Goal: Task Accomplishment & Management: Use online tool/utility

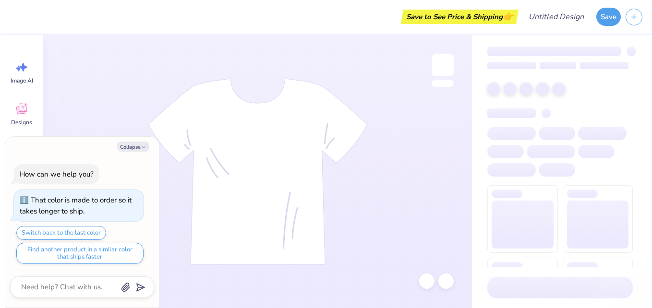
type textarea "x"
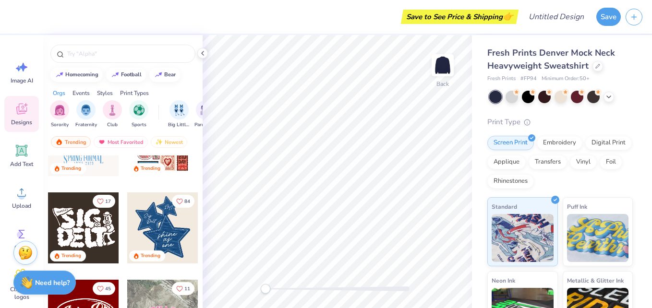
scroll to position [293, 0]
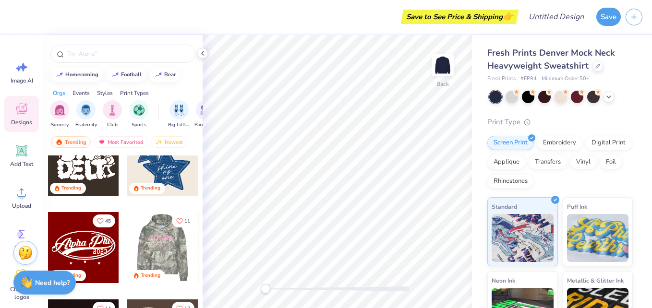
click at [75, 246] on div at bounding box center [83, 247] width 71 height 71
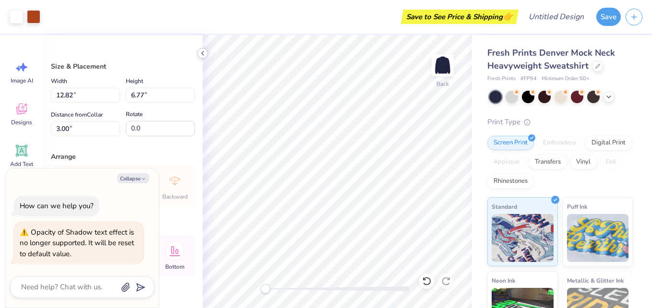
click at [202, 52] on icon at bounding box center [203, 53] width 8 height 8
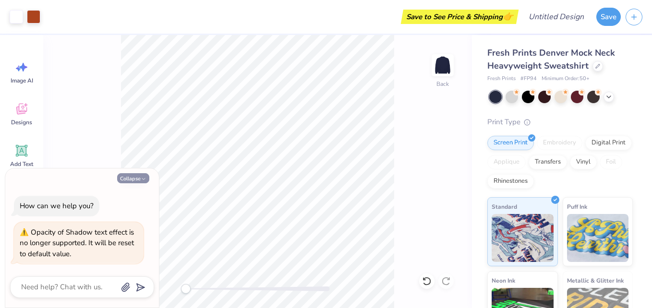
click at [137, 177] on button "Collapse" at bounding box center [133, 178] width 32 height 10
type textarea "x"
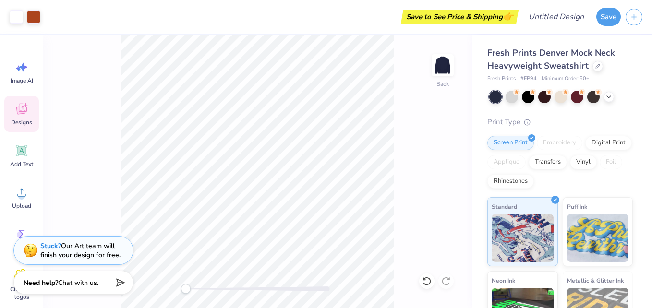
click at [24, 111] on icon at bounding box center [21, 109] width 11 height 11
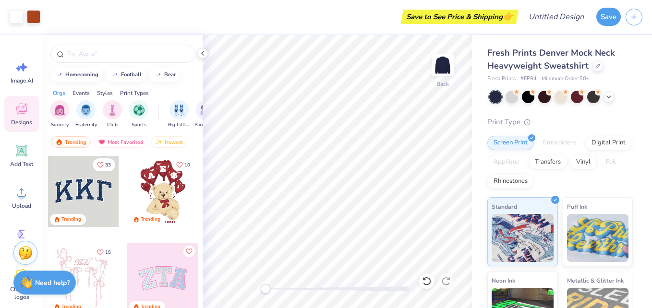
click at [165, 195] on div at bounding box center [162, 191] width 71 height 71
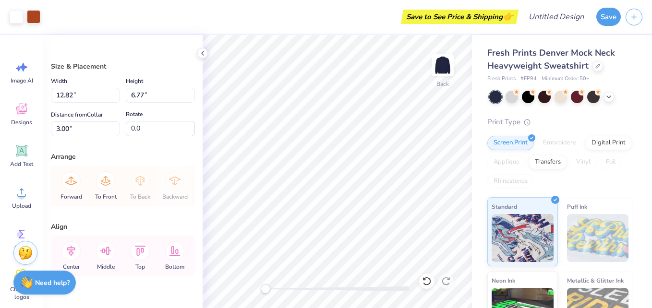
type input "12.82"
type input "6.77"
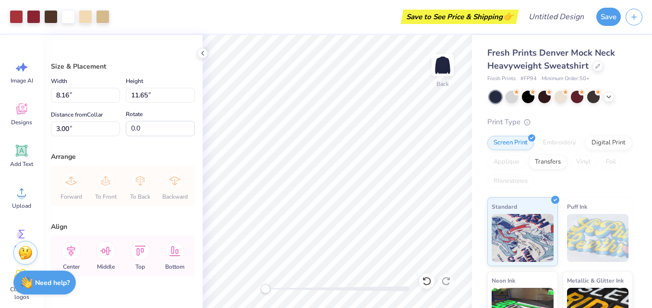
type input "8.16"
type input "11.65"
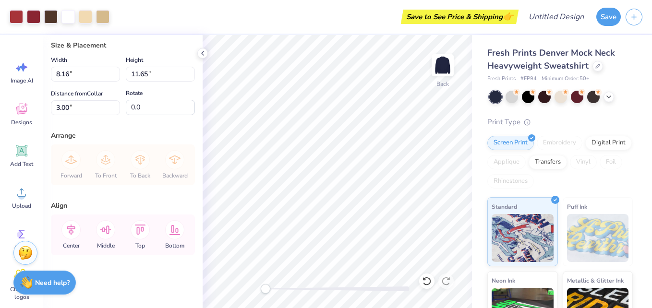
scroll to position [0, 0]
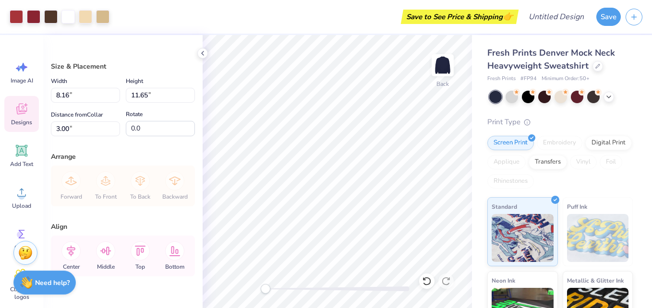
click at [22, 118] on div "Designs" at bounding box center [21, 114] width 35 height 36
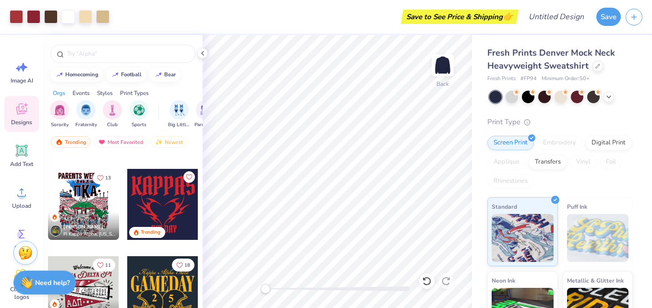
scroll to position [599, 0]
click at [143, 225] on div at bounding box center [162, 203] width 71 height 71
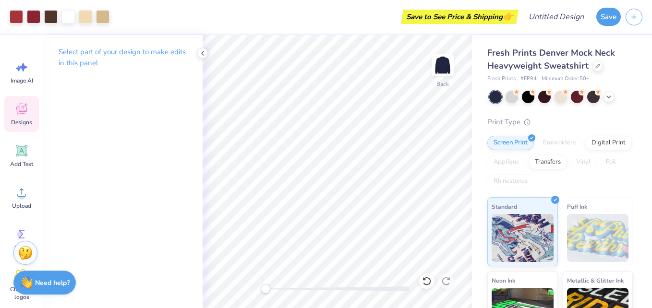
click at [25, 118] on div "Designs" at bounding box center [21, 114] width 35 height 36
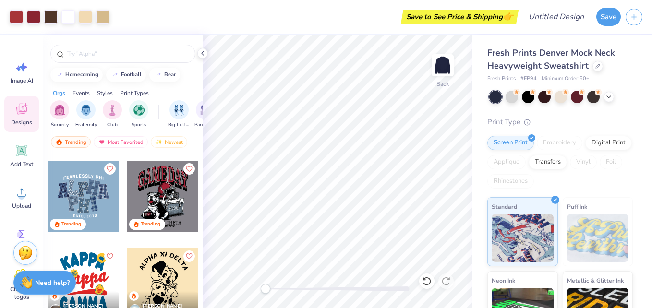
scroll to position [1568, 0]
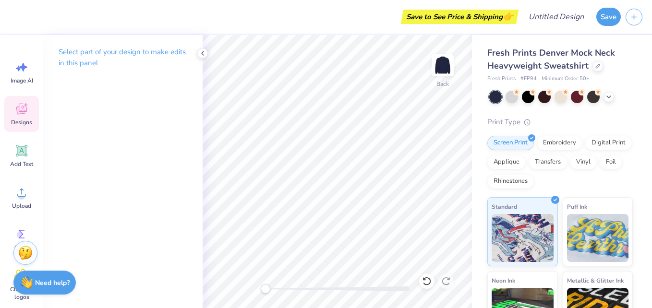
click at [24, 109] on icon at bounding box center [21, 109] width 14 height 14
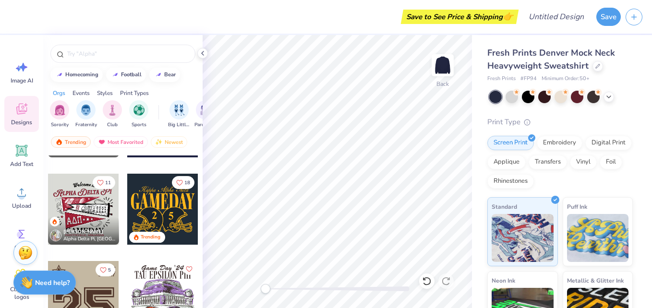
scroll to position [681, 0]
click at [70, 210] on div at bounding box center [83, 208] width 71 height 71
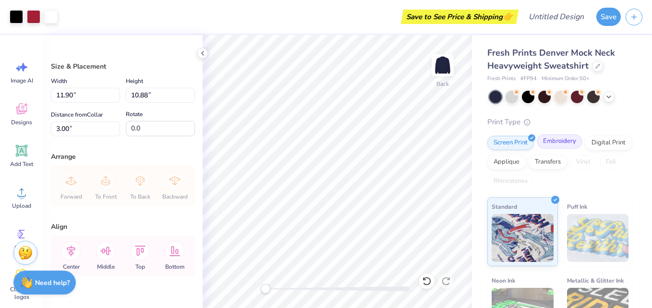
click at [552, 142] on div "Embroidery" at bounding box center [559, 141] width 46 height 14
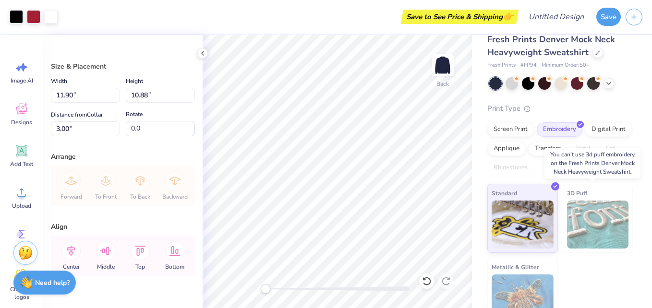
scroll to position [13, 0]
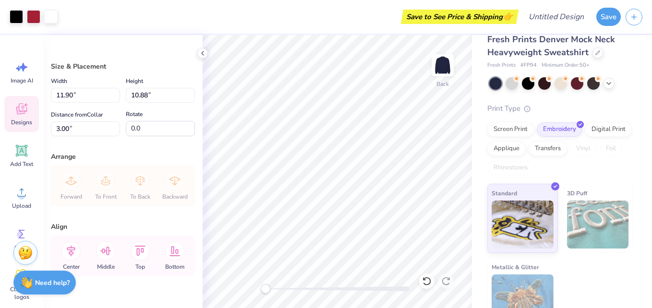
click at [23, 120] on span "Designs" at bounding box center [21, 123] width 21 height 8
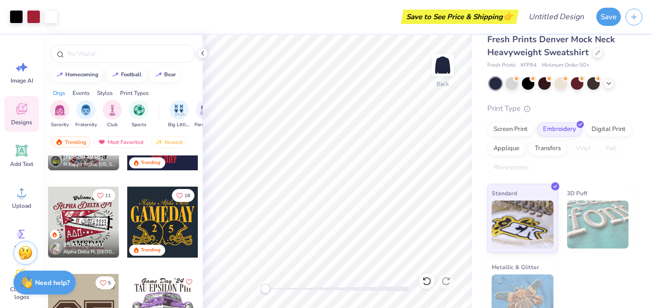
scroll to position [668, 0]
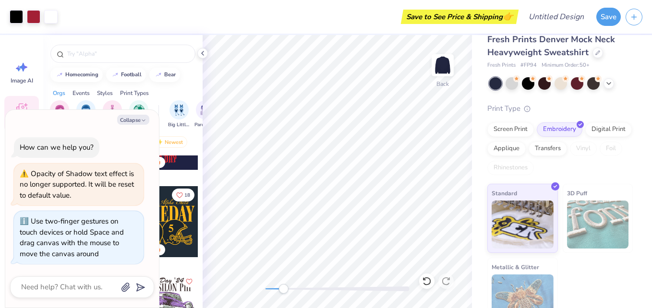
click at [283, 294] on div "Back" at bounding box center [336, 171] width 269 height 273
click at [135, 119] on button "Collapse" at bounding box center [133, 120] width 32 height 10
type textarea "x"
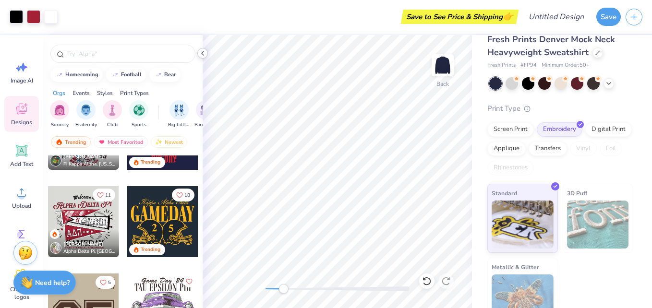
click at [202, 55] on icon at bounding box center [203, 53] width 8 height 8
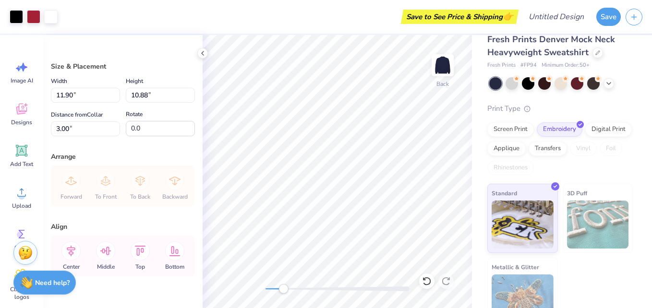
click at [619, 54] on div "Fresh Prints Denver Mock Neck Heavyweight Sweatshirt" at bounding box center [559, 46] width 145 height 26
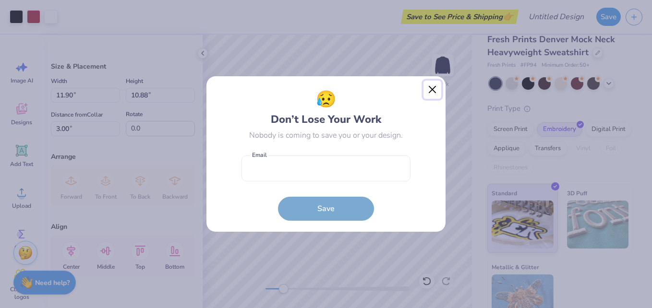
click at [431, 89] on button "Close" at bounding box center [432, 90] width 18 height 18
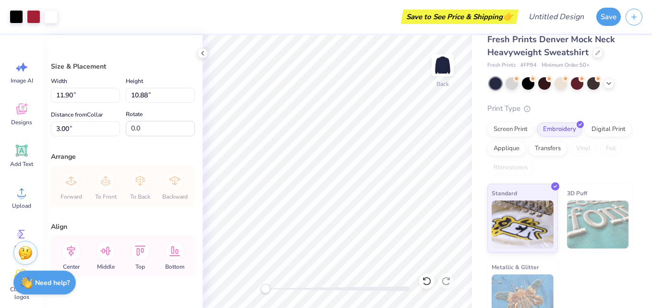
click at [259, 291] on div "Back" at bounding box center [336, 171] width 269 height 273
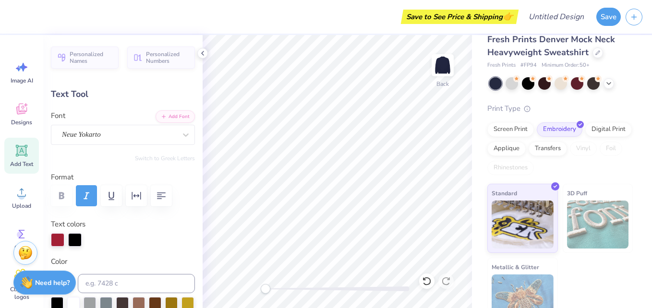
scroll to position [8, 1]
type textarea "A"
type textarea "Sigma Sigma Sigma"
click at [608, 85] on icon at bounding box center [609, 83] width 8 height 8
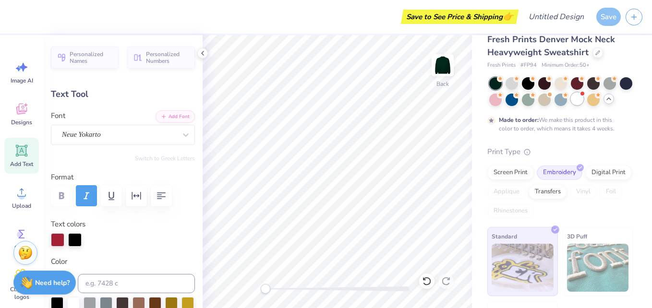
type textarea "x"
type input "12.22"
type input "1.74"
type input "4.24"
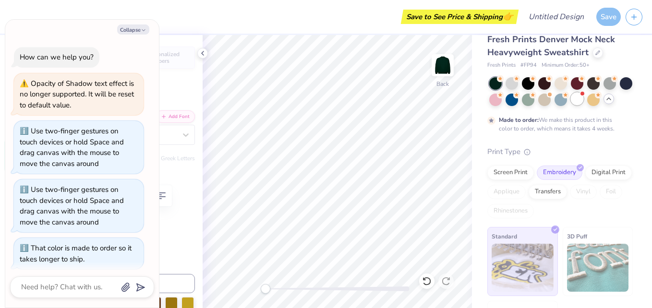
scroll to position [48, 0]
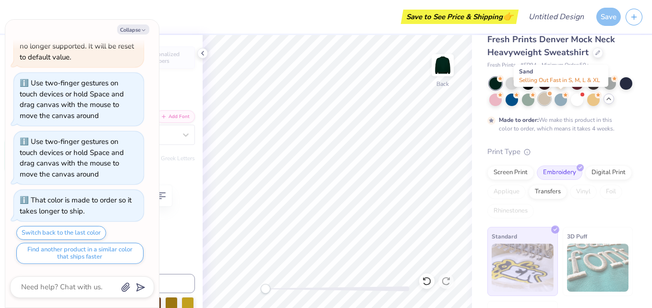
click at [550, 99] on div at bounding box center [544, 99] width 12 height 12
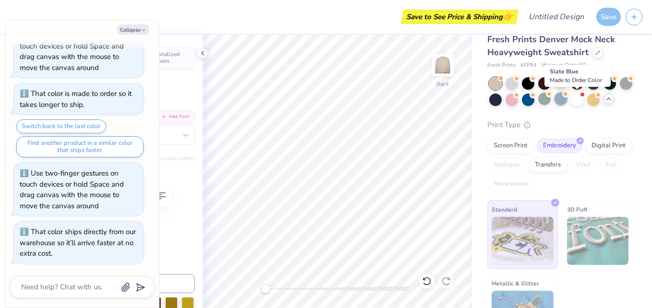
scroll to position [404, 0]
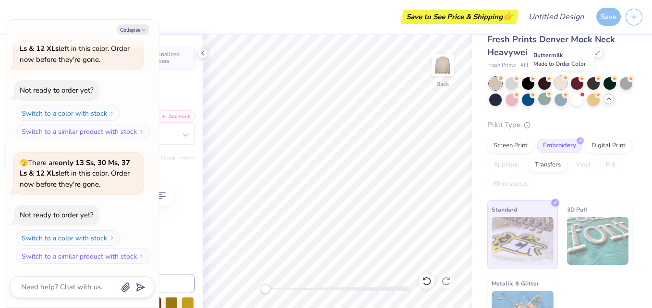
click at [560, 84] on div at bounding box center [560, 82] width 12 height 12
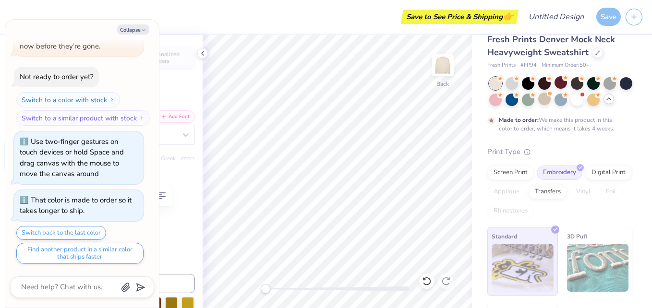
scroll to position [8, 4]
click at [128, 26] on button "Collapse" at bounding box center [133, 29] width 32 height 10
type textarea "x"
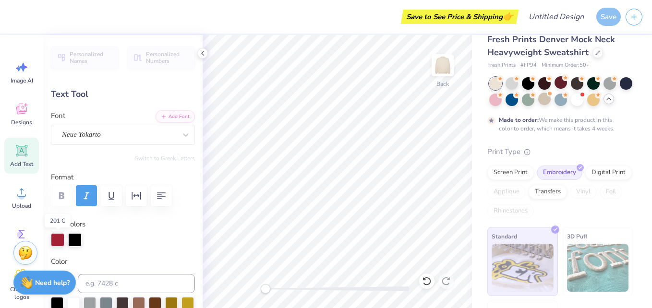
click at [56, 240] on div at bounding box center [57, 239] width 13 height 13
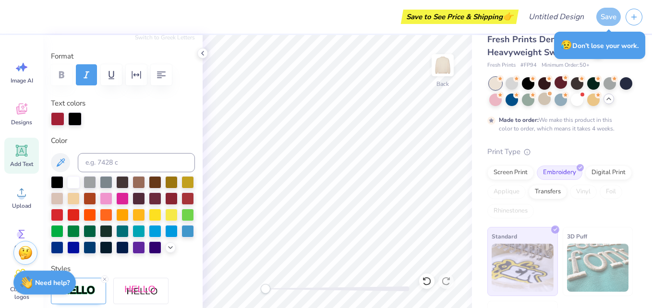
scroll to position [120, 0]
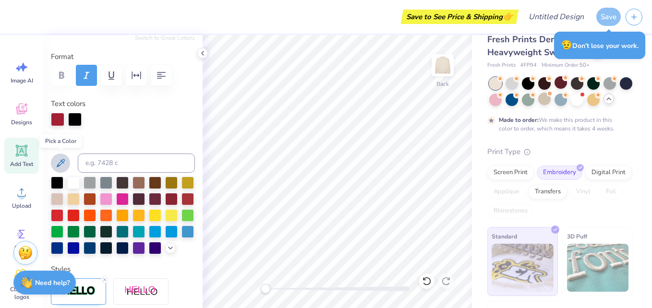
click at [65, 163] on icon at bounding box center [61, 163] width 12 height 12
click at [61, 162] on icon at bounding box center [61, 163] width 8 height 8
click at [132, 253] on div at bounding box center [138, 247] width 12 height 12
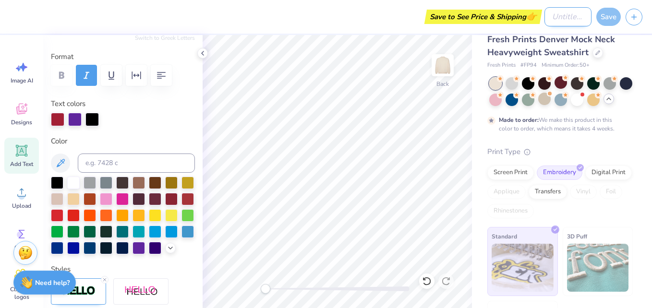
click at [555, 16] on input "Design Title" at bounding box center [567, 16] width 47 height 19
type input "2025 Hoco Sweaters"
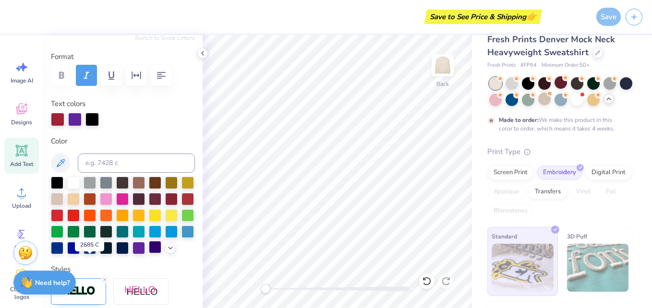
scroll to position [0, 0]
click at [149, 253] on div at bounding box center [155, 247] width 12 height 12
click at [92, 119] on div at bounding box center [91, 118] width 13 height 13
click at [74, 180] on div at bounding box center [73, 182] width 12 height 12
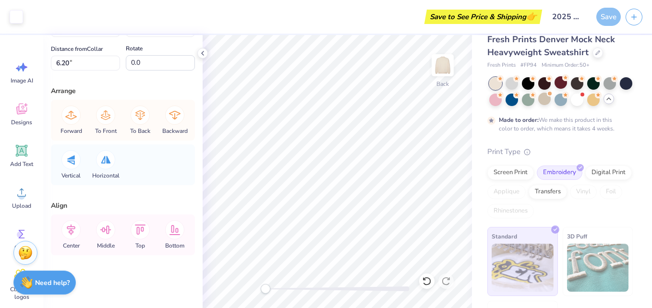
scroll to position [65, 0]
type input "7.59"
type input "2.89"
type input "5.99"
click at [18, 14] on div at bounding box center [16, 15] width 13 height 13
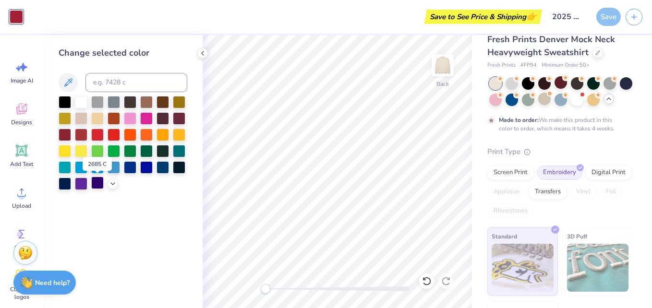
click at [95, 183] on div at bounding box center [97, 183] width 12 height 12
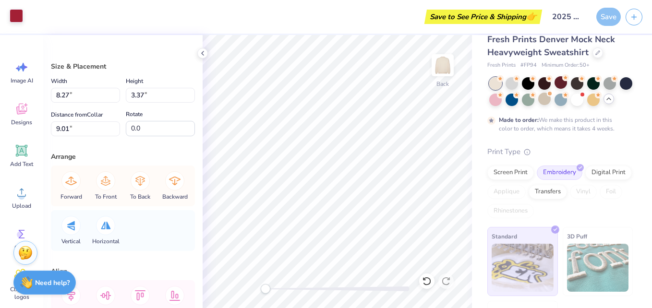
click at [17, 13] on div at bounding box center [16, 15] width 13 height 13
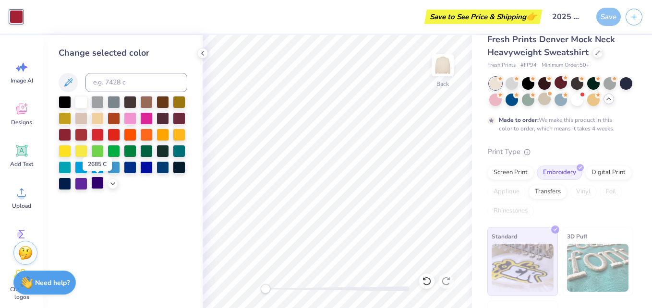
click at [92, 183] on div at bounding box center [97, 183] width 12 height 12
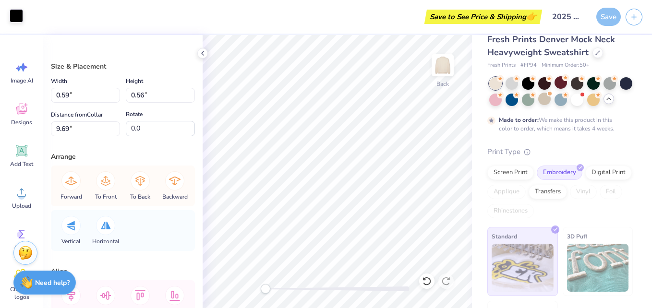
click at [18, 15] on div at bounding box center [16, 15] width 13 height 13
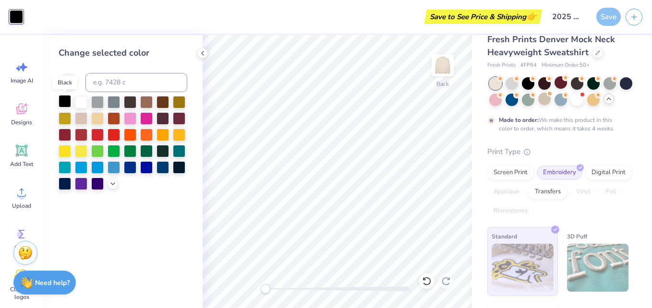
click at [63, 99] on div at bounding box center [65, 101] width 12 height 12
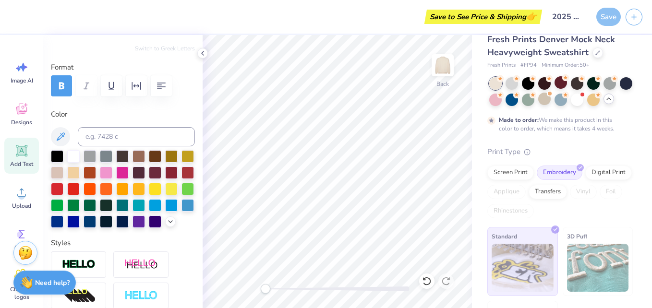
scroll to position [110, 0]
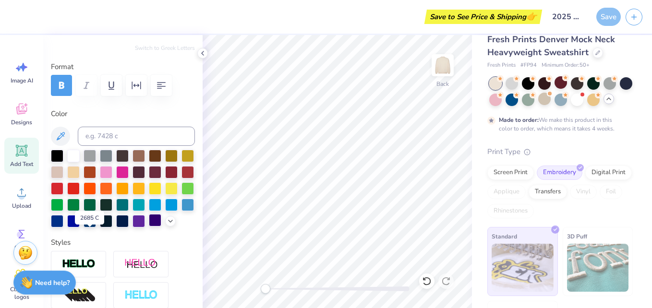
click at [149, 226] on div at bounding box center [155, 220] width 12 height 12
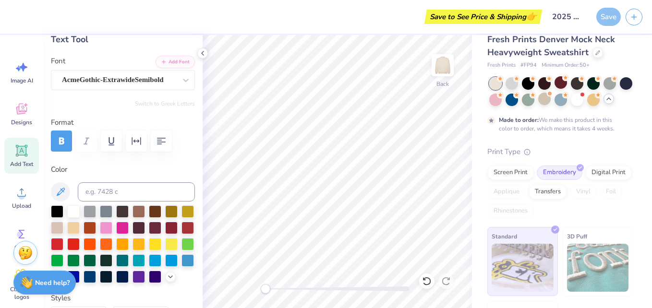
scroll to position [55, 0]
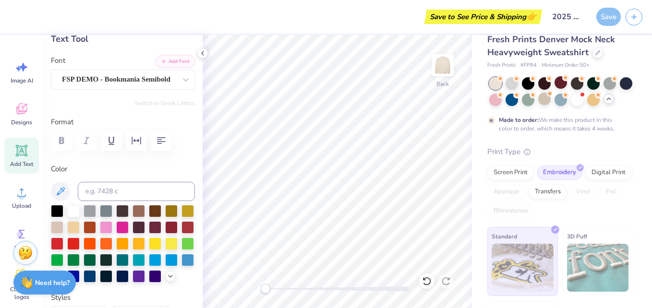
type input "7.59"
type input "1.10"
type input "12.17"
type textarea "G"
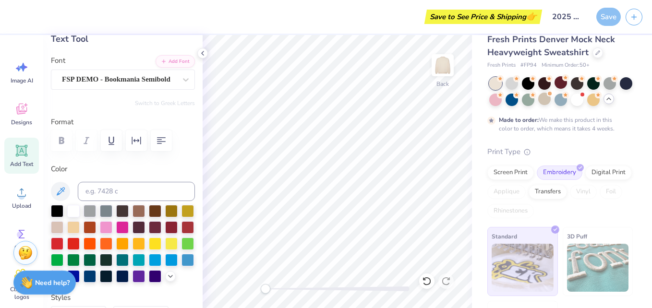
scroll to position [8, 1]
type textarea "HOMECOMING"
type input "7.63"
type input "0.40"
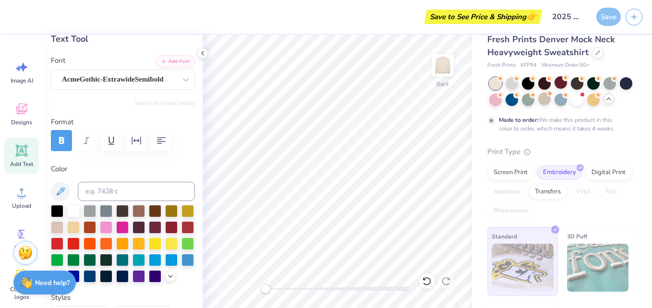
type input "13.48"
type textarea "F"
type textarea "EMPORIA STATE UNIVERSITY"
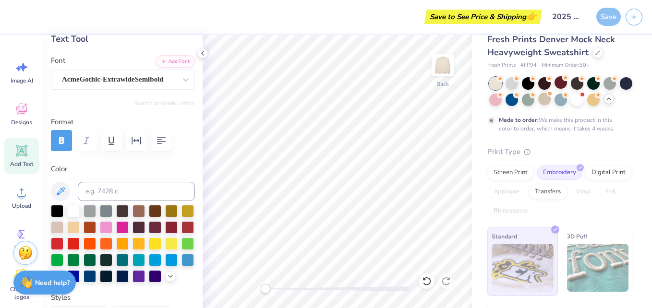
scroll to position [8, 6]
click at [291, 294] on div "Back" at bounding box center [336, 171] width 269 height 273
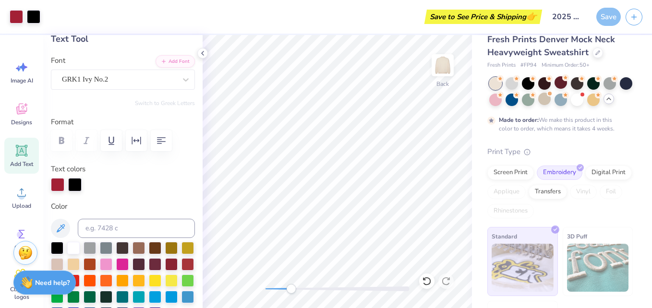
type input "0.70"
type input "0.51"
type input "7.62"
type input "8.6"
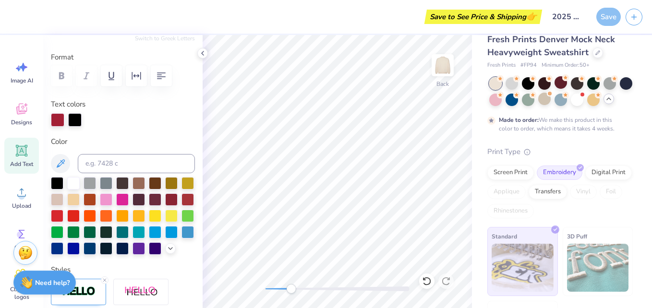
scroll to position [120, 0]
click at [166, 251] on icon at bounding box center [170, 248] width 8 height 8
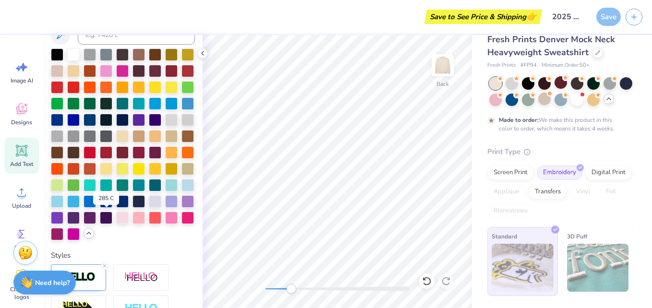
scroll to position [248, 0]
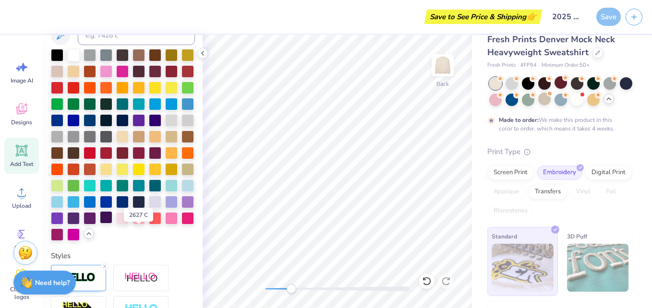
click at [112, 224] on div at bounding box center [106, 217] width 12 height 12
type input "0.68"
type input "0.50"
type input "8.11"
click at [112, 224] on div at bounding box center [106, 217] width 12 height 12
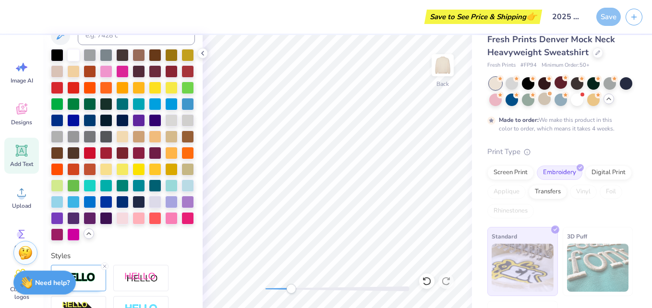
type input "12.22"
type input "1.74"
type input "4.24"
type input "-2.2"
click at [112, 224] on div at bounding box center [106, 217] width 12 height 12
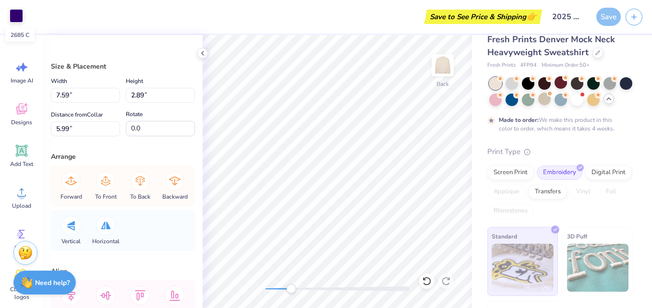
click at [13, 19] on div at bounding box center [16, 15] width 13 height 13
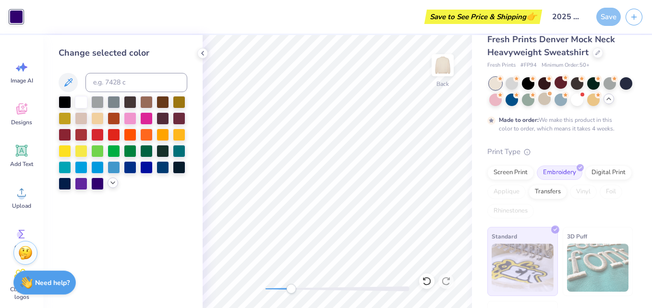
click at [113, 187] on div at bounding box center [112, 183] width 11 height 11
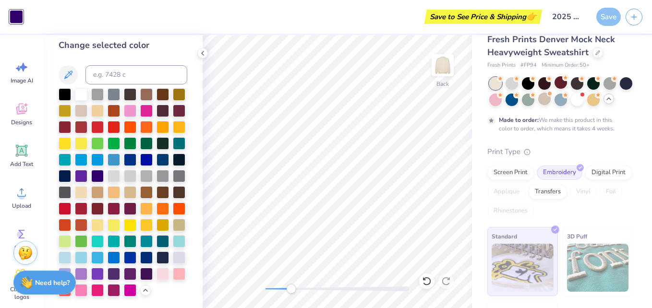
scroll to position [40, 0]
click at [140, 275] on div at bounding box center [146, 273] width 12 height 12
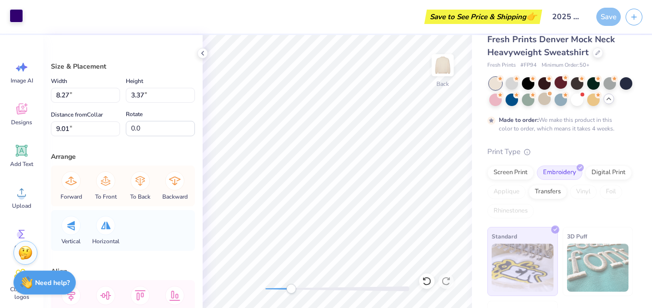
click at [16, 15] on div at bounding box center [16, 15] width 13 height 13
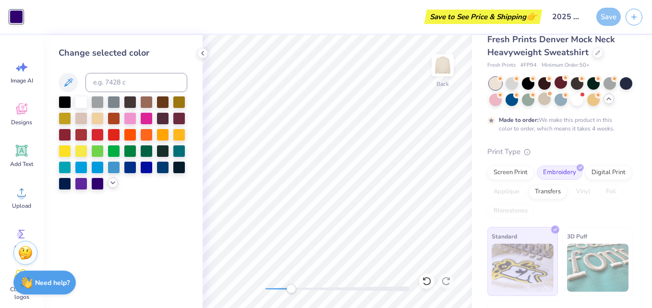
click at [109, 183] on icon at bounding box center [113, 183] width 8 height 8
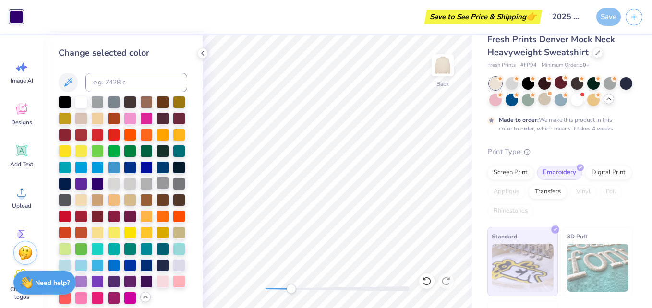
scroll to position [40, 0]
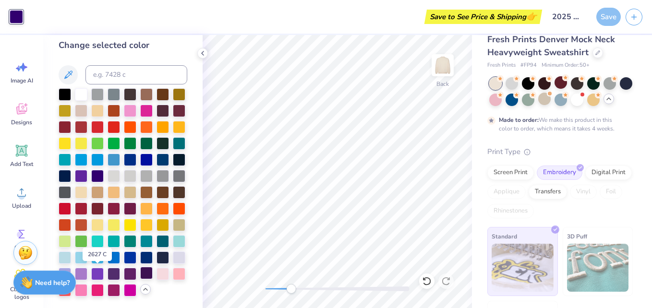
click at [140, 277] on div at bounding box center [146, 273] width 12 height 12
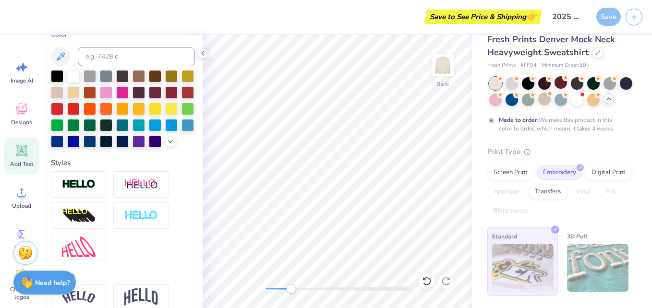
scroll to position [204, 0]
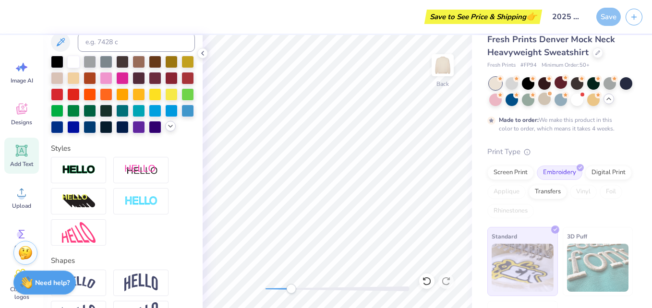
click at [166, 130] on icon at bounding box center [170, 126] width 8 height 8
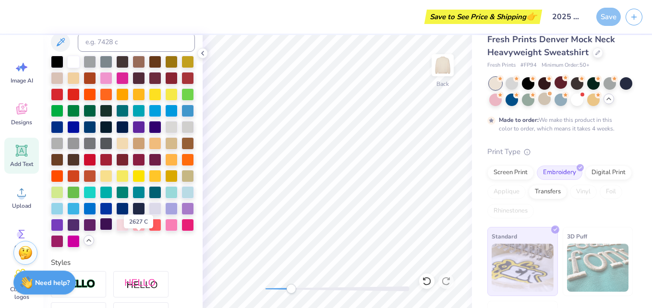
click at [112, 230] on div at bounding box center [106, 224] width 12 height 12
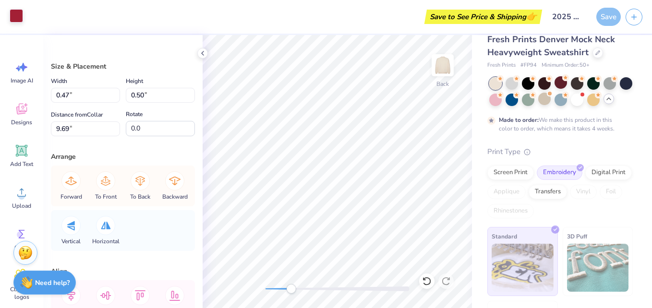
click at [17, 13] on div at bounding box center [16, 15] width 13 height 13
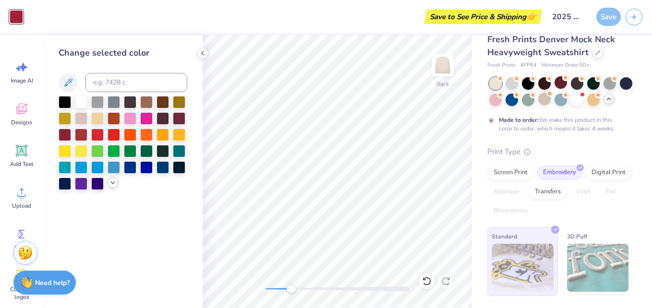
click at [112, 185] on icon at bounding box center [113, 183] width 8 height 8
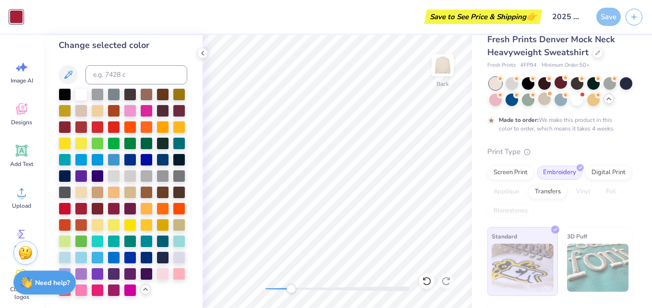
scroll to position [40, 0]
click at [140, 269] on div at bounding box center [146, 273] width 12 height 12
click at [84, 87] on div at bounding box center [81, 93] width 12 height 12
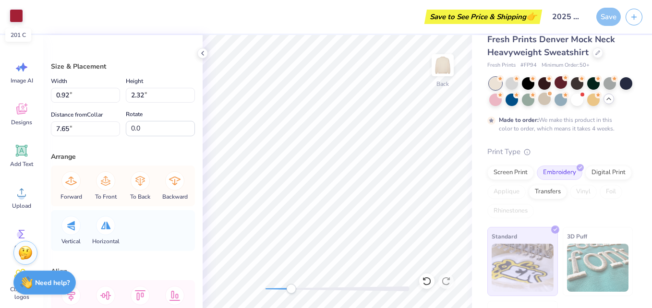
click at [15, 15] on div at bounding box center [16, 15] width 13 height 13
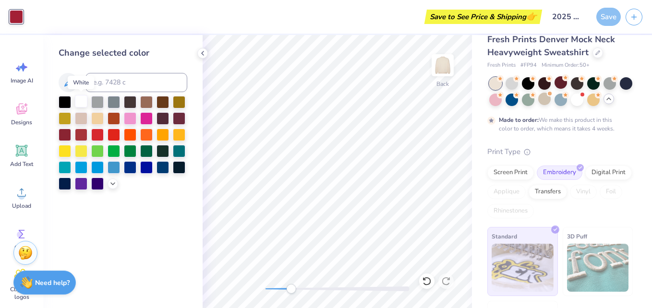
click at [79, 100] on div at bounding box center [81, 101] width 12 height 12
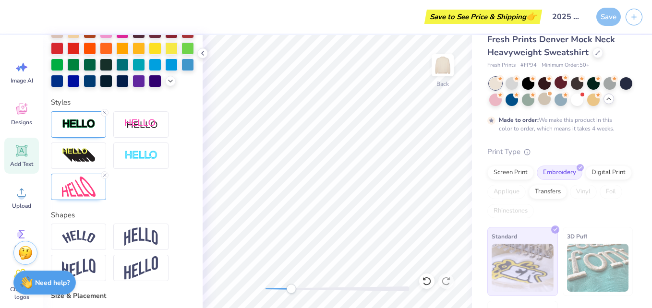
scroll to position [298, 0]
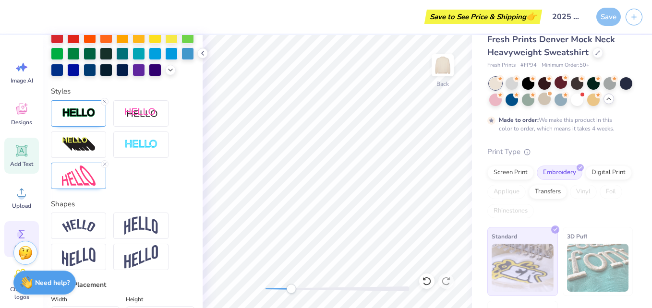
click at [20, 232] on circle at bounding box center [20, 234] width 7 height 7
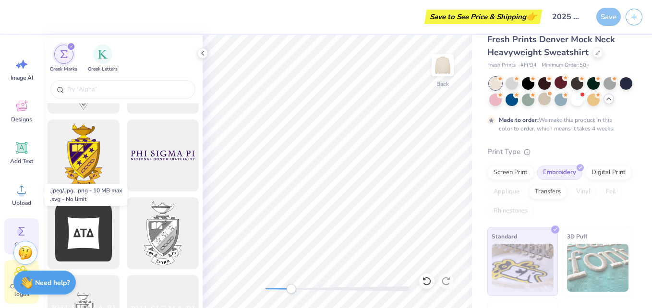
scroll to position [0, 0]
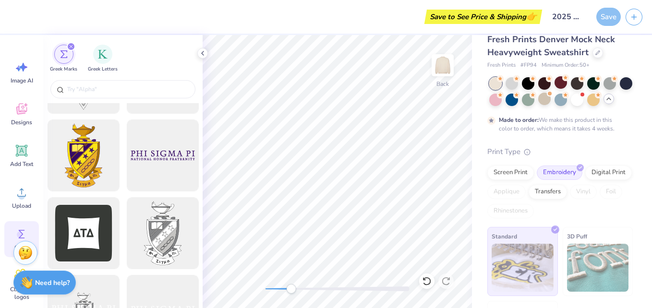
click at [62, 59] on div "filter for Greek Marks" at bounding box center [63, 54] width 19 height 19
click at [85, 96] on div at bounding box center [122, 89] width 145 height 18
click at [81, 90] on input "text" at bounding box center [127, 89] width 123 height 10
click at [102, 57] on img "filter for Greek Letters" at bounding box center [103, 53] width 10 height 10
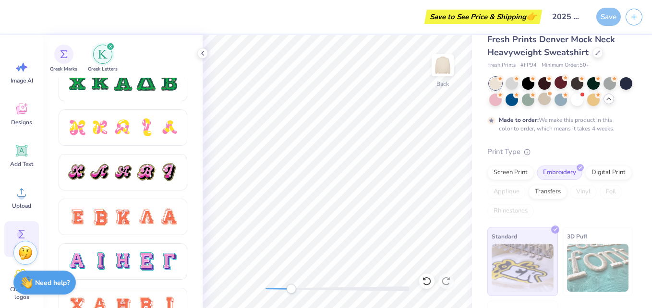
scroll to position [559, 0]
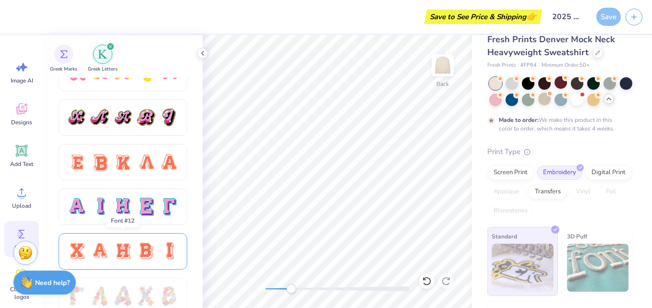
click at [89, 249] on div at bounding box center [123, 251] width 112 height 20
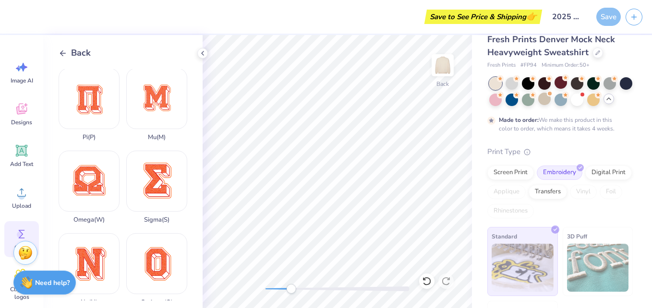
scroll to position [413, 0]
click at [146, 160] on div "Sigma ( S )" at bounding box center [156, 187] width 61 height 73
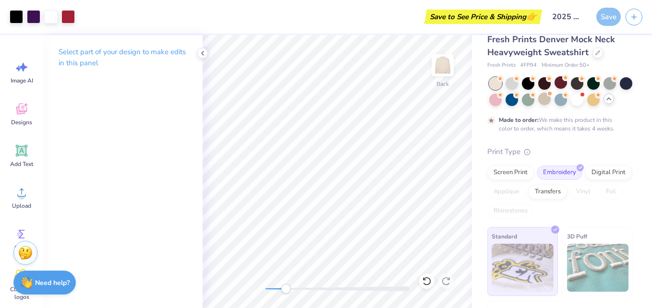
drag, startPoint x: 292, startPoint y: 289, endPoint x: 279, endPoint y: 289, distance: 12.5
click at [281, 289] on div "Accessibility label" at bounding box center [286, 289] width 10 height 10
drag, startPoint x: 281, startPoint y: 291, endPoint x: 265, endPoint y: 291, distance: 15.8
click at [265, 291] on div "Accessibility label" at bounding box center [268, 289] width 10 height 10
drag, startPoint x: 265, startPoint y: 291, endPoint x: 274, endPoint y: 292, distance: 9.2
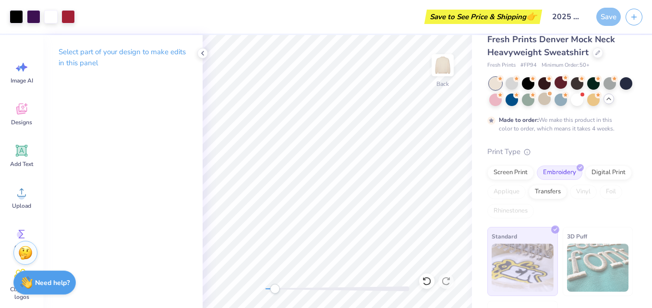
click at [274, 292] on div "Accessibility label" at bounding box center [275, 289] width 10 height 10
click at [262, 294] on div "Back" at bounding box center [336, 171] width 269 height 273
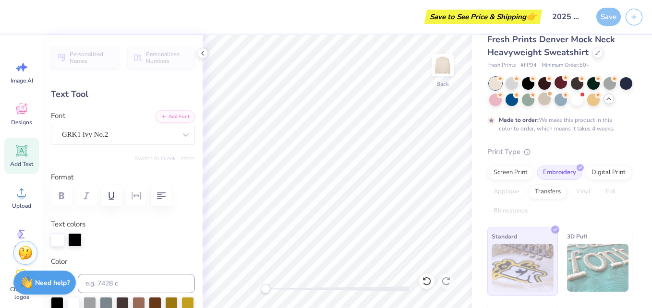
click at [24, 159] on div "Add Text" at bounding box center [21, 156] width 35 height 36
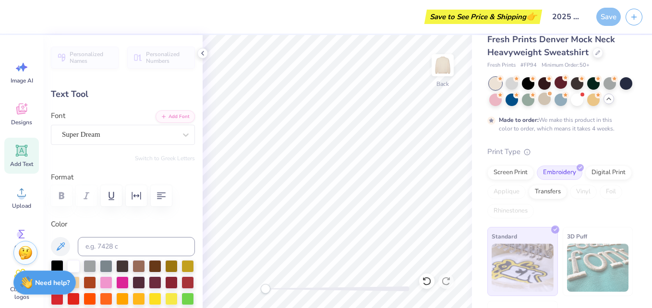
type input "5.84"
type input "1.69"
type input "9.15"
type input "0.0"
click at [168, 138] on div "Super Dream" at bounding box center [119, 134] width 116 height 15
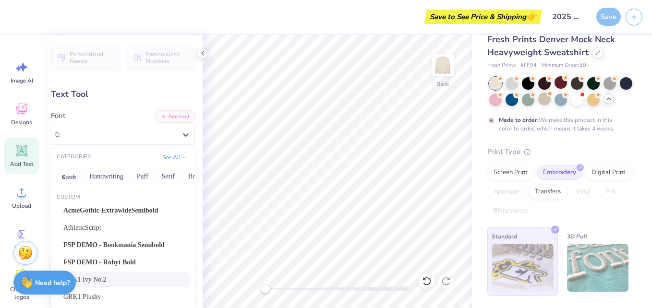
click at [91, 277] on span "GRK1 Ivy No.2" at bounding box center [84, 279] width 43 height 10
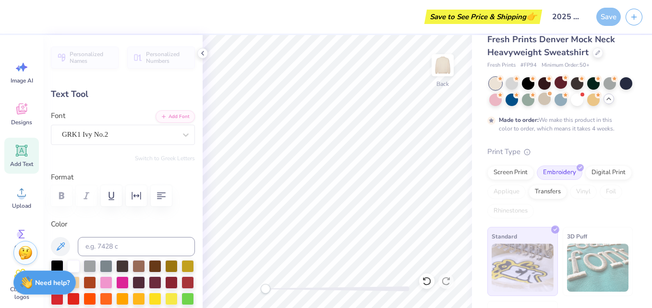
scroll to position [8, 1]
click at [194, 64] on div "Personalized Names Personalized Numbers Text Tool Add Font Font GRK1 Ivy No.2 S…" at bounding box center [122, 171] width 159 height 273
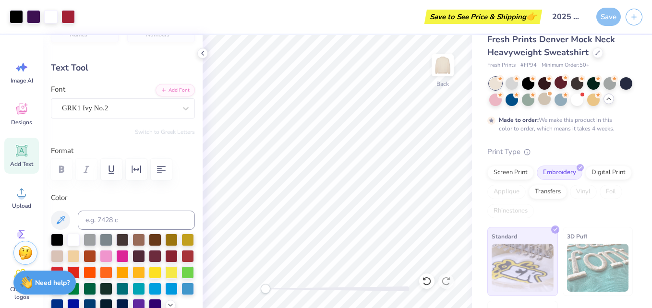
scroll to position [0, 0]
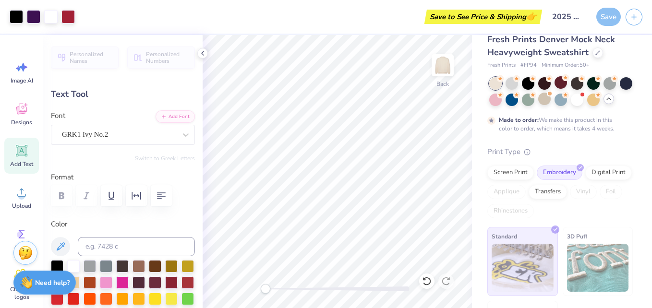
click at [27, 150] on icon at bounding box center [21, 150] width 14 height 14
type textarea "s"
drag, startPoint x: 266, startPoint y: 291, endPoint x: 274, endPoint y: 291, distance: 7.7
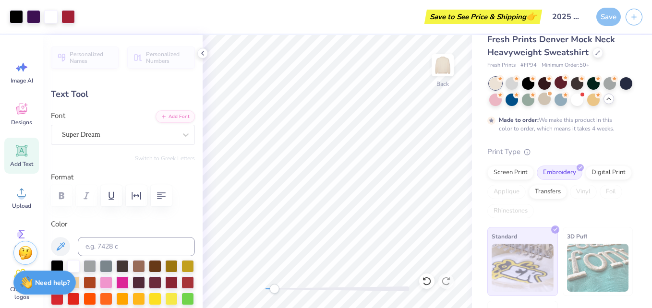
click at [274, 291] on div "Accessibility label" at bounding box center [274, 289] width 10 height 10
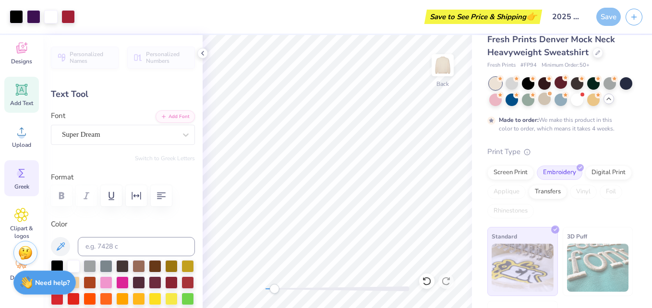
scroll to position [76, 0]
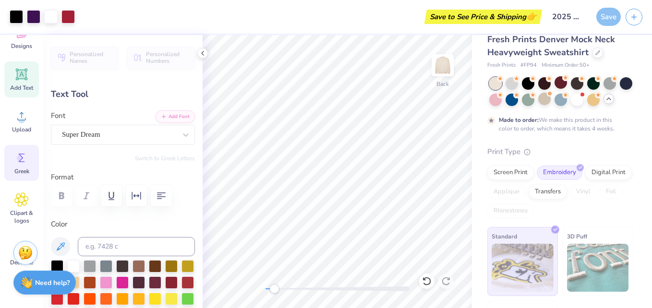
click at [25, 169] on span "Greek" at bounding box center [21, 171] width 15 height 8
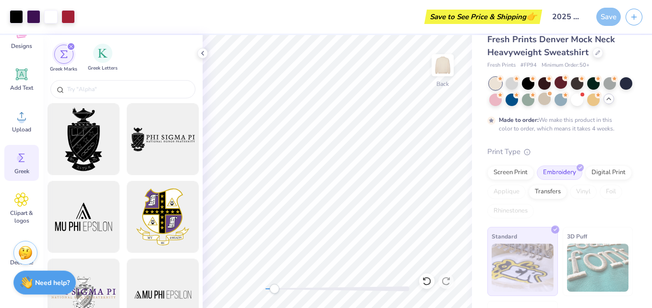
click at [99, 67] on span "Greek Letters" at bounding box center [103, 68] width 30 height 7
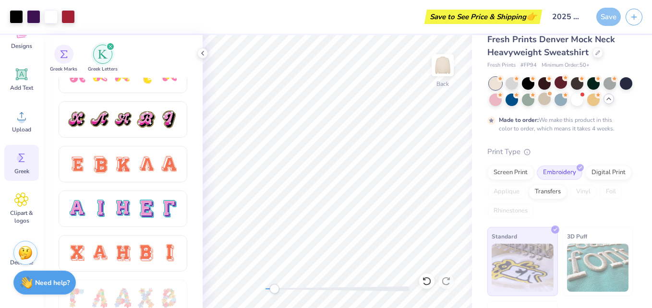
scroll to position [606, 0]
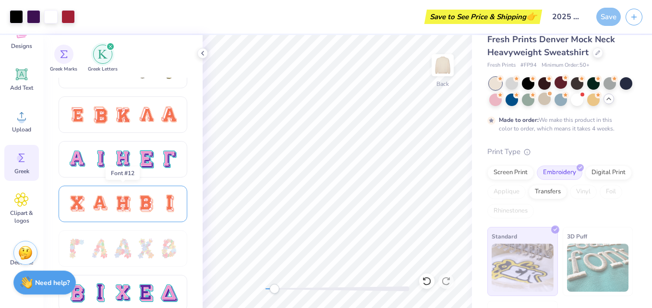
click at [103, 208] on div at bounding box center [100, 204] width 20 height 20
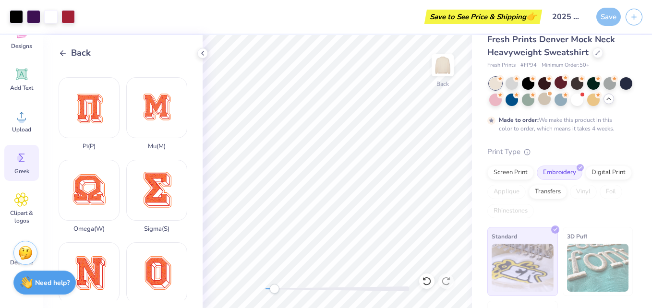
scroll to position [405, 0]
click at [150, 163] on div "Sigma ( S )" at bounding box center [156, 195] width 61 height 73
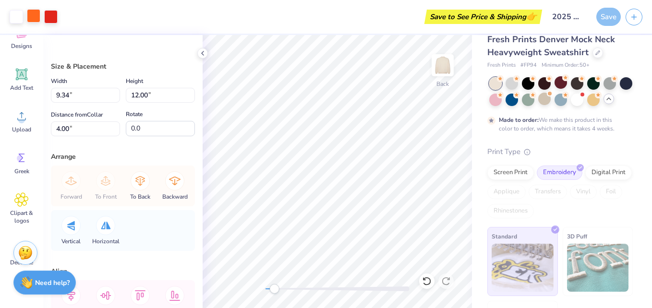
click at [30, 21] on div at bounding box center [33, 15] width 13 height 13
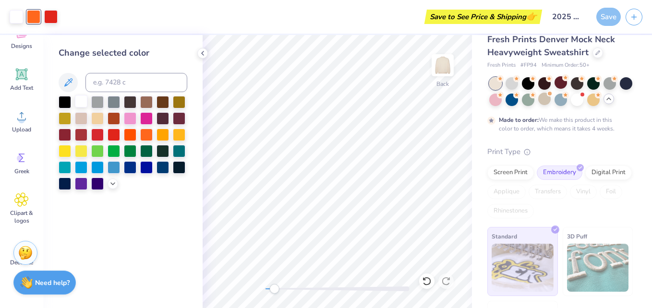
click at [82, 101] on div at bounding box center [81, 101] width 12 height 12
click at [33, 18] on div at bounding box center [33, 15] width 13 height 13
click at [111, 185] on icon at bounding box center [113, 183] width 8 height 8
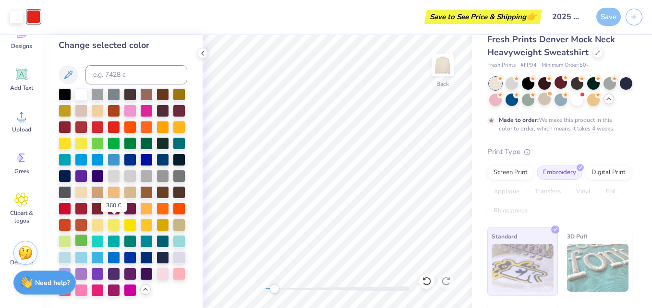
scroll to position [40, 0]
click at [87, 267] on div at bounding box center [81, 273] width 12 height 12
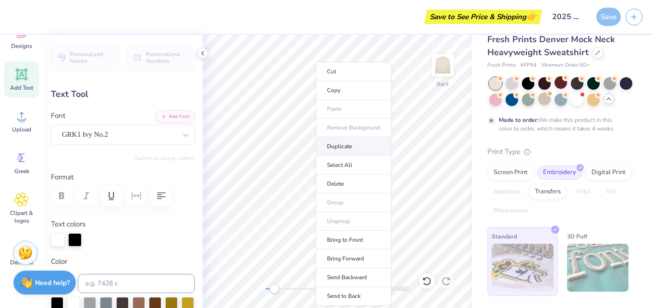
click at [346, 144] on li "Duplicate" at bounding box center [353, 146] width 75 height 19
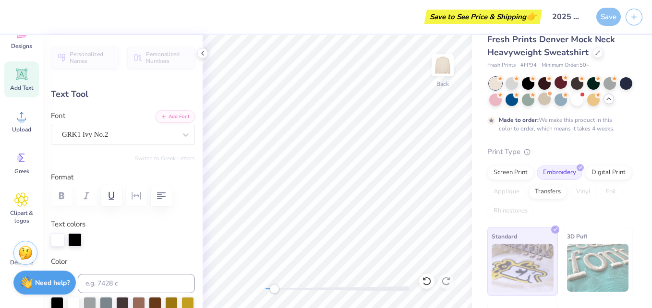
type input "10.80"
type input "0.0"
drag, startPoint x: 273, startPoint y: 293, endPoint x: 265, endPoint y: 290, distance: 8.8
click at [265, 290] on div "Accessibility label" at bounding box center [266, 289] width 10 height 10
click at [609, 18] on div "Save" at bounding box center [608, 17] width 24 height 18
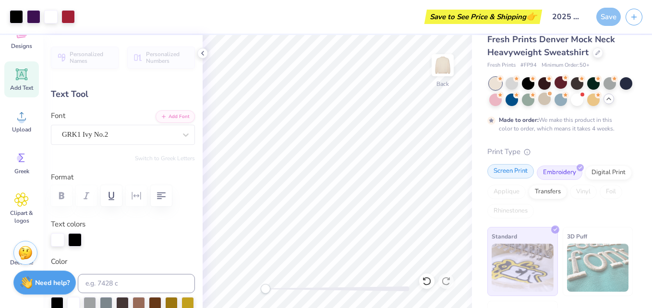
click at [502, 178] on div "Screen Print" at bounding box center [510, 171] width 47 height 14
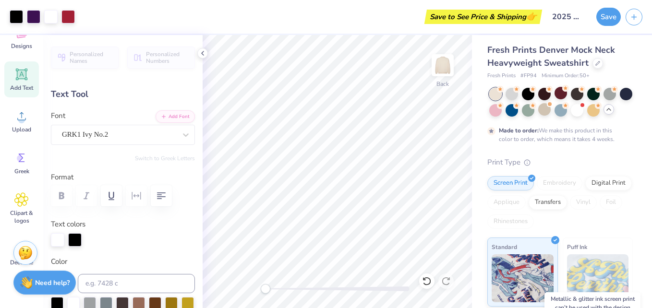
scroll to position [0, 0]
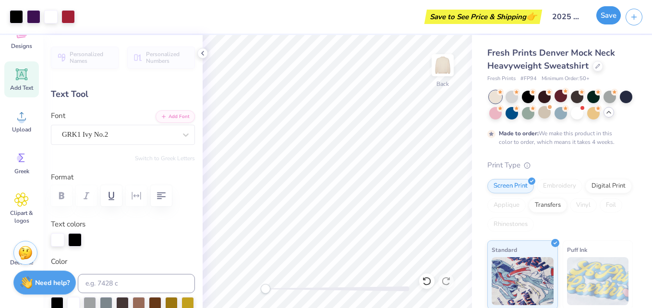
click at [607, 21] on button "Save" at bounding box center [608, 15] width 24 height 18
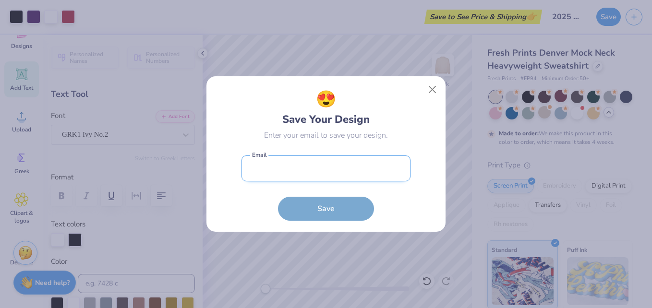
click at [283, 180] on input "email" at bounding box center [325, 168] width 169 height 26
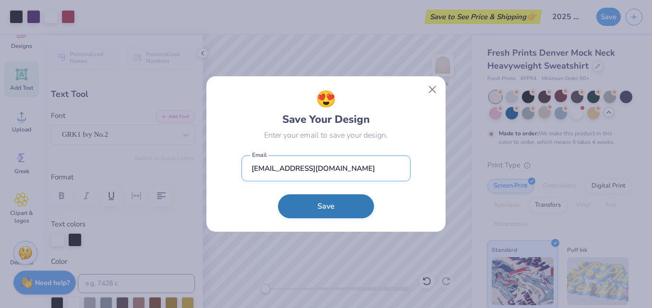
type input "kvelasq1@g.emporia.edu"
click at [317, 212] on button "Save" at bounding box center [326, 206] width 96 height 24
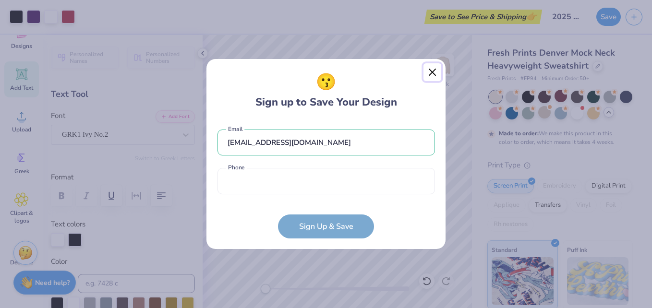
click at [430, 71] on button "Close" at bounding box center [432, 72] width 18 height 18
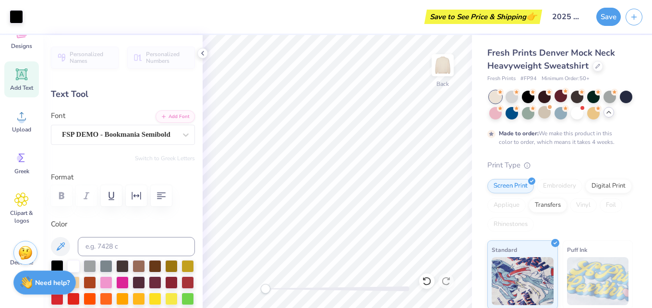
type input "11.10"
type input "1.10"
type input "12.41"
click at [19, 42] on div "Designs" at bounding box center [21, 38] width 35 height 36
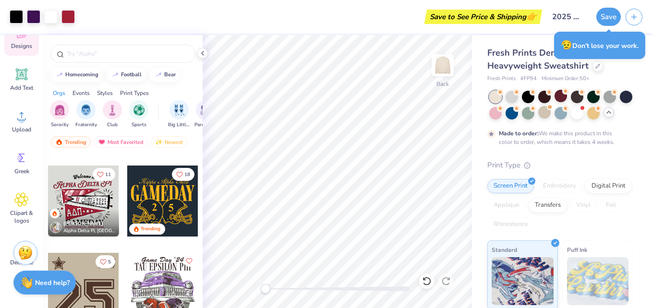
scroll to position [689, 0]
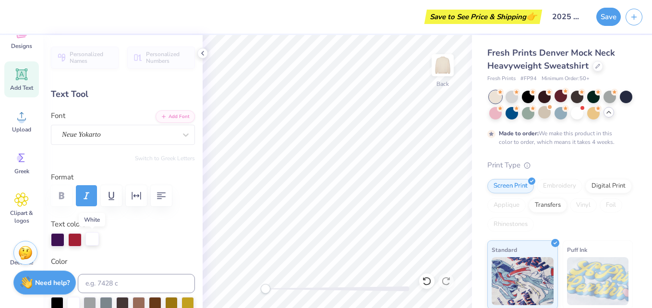
click at [94, 240] on div at bounding box center [91, 238] width 13 height 13
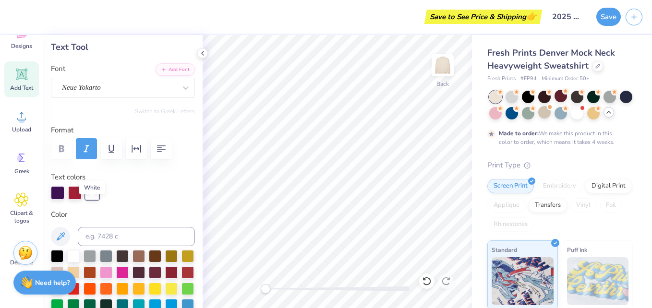
scroll to position [51, 0]
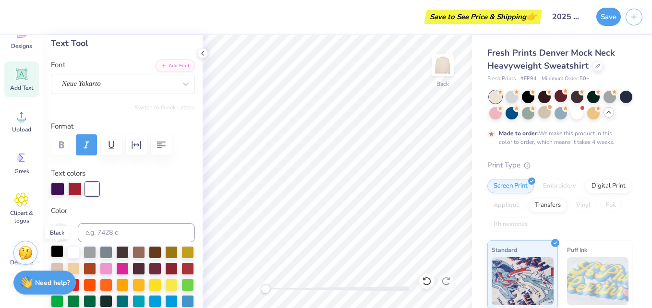
click at [58, 252] on div at bounding box center [57, 251] width 12 height 12
type input "0.0"
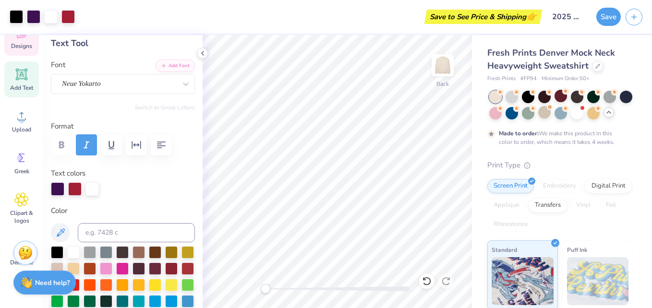
click at [25, 45] on span "Designs" at bounding box center [21, 46] width 21 height 8
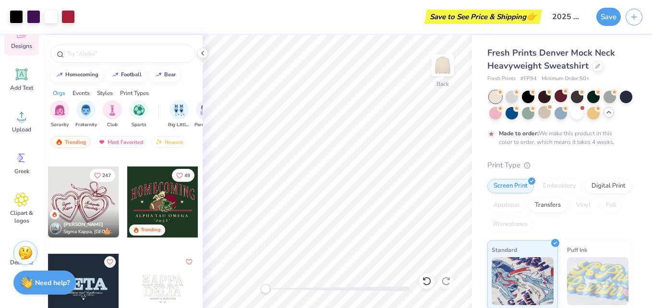
scroll to position [2588, 0]
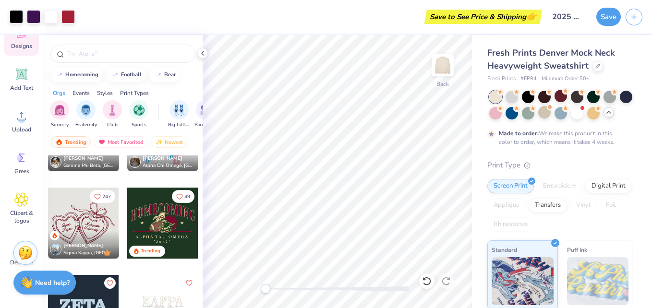
click at [160, 221] on div at bounding box center [162, 223] width 71 height 71
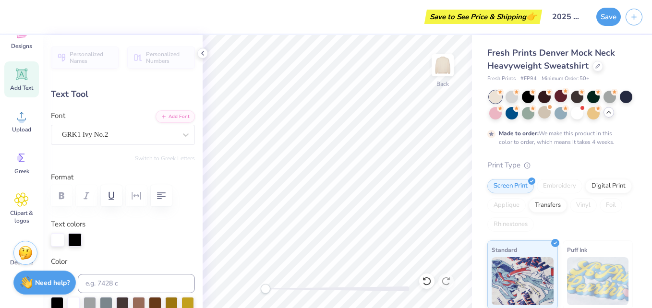
type input "3.04"
type input "1.75"
type input "9.80"
type input "0.0"
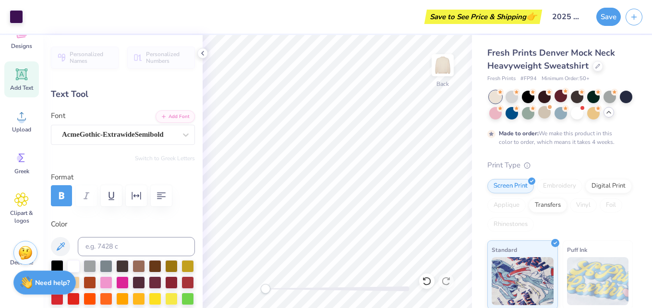
type input "8.34"
type input "0.33"
type input "13.51"
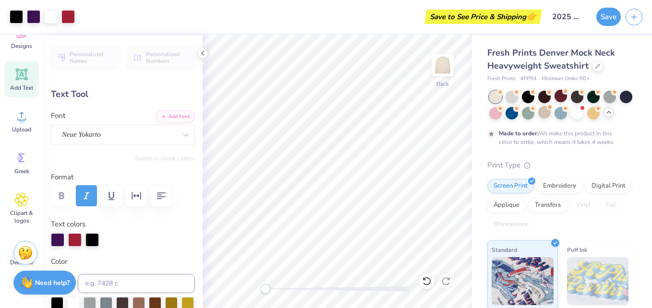
type input "12.22"
type input "1.74"
type input "4.24"
type input "0.0"
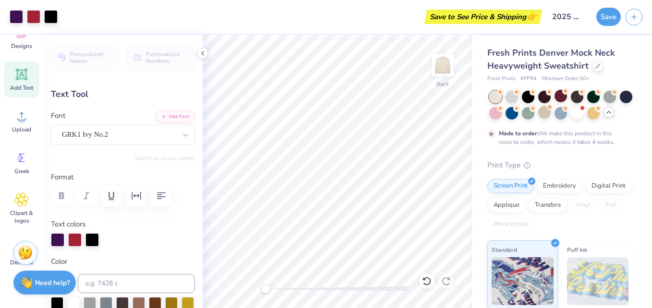
type input "0.68"
type input "0.50"
type input "8.11"
type input "0.0"
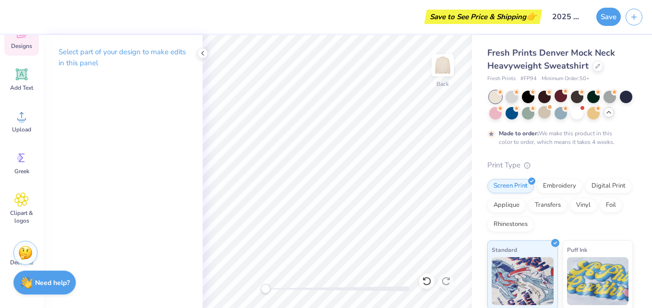
click at [26, 45] on span "Designs" at bounding box center [21, 46] width 21 height 8
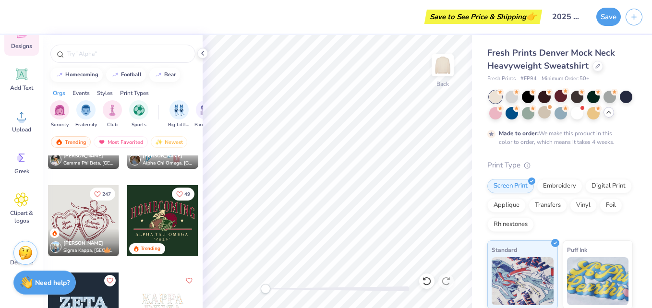
scroll to position [2612, 0]
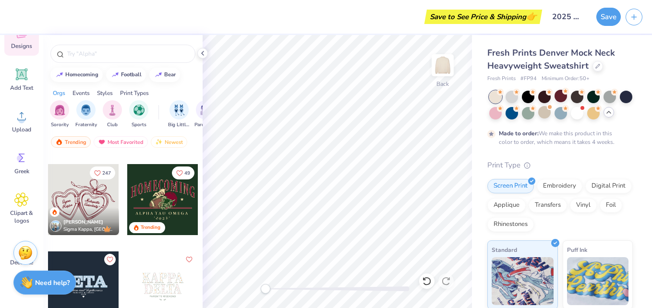
click at [160, 199] on div at bounding box center [162, 199] width 71 height 71
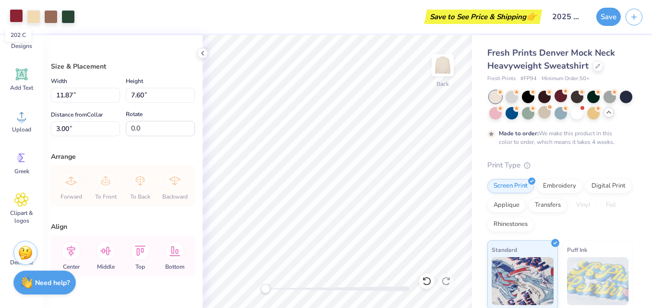
click at [15, 19] on div at bounding box center [16, 15] width 13 height 13
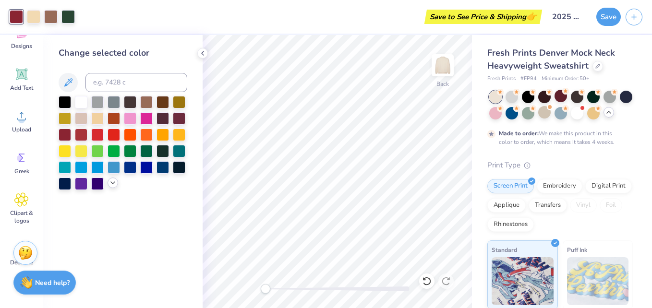
click at [113, 182] on icon at bounding box center [113, 183] width 8 height 8
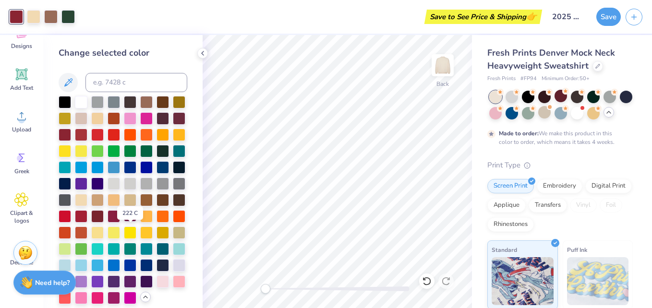
click at [131, 222] on div at bounding box center [130, 215] width 12 height 12
drag, startPoint x: 268, startPoint y: 291, endPoint x: 282, endPoint y: 290, distance: 14.4
click at [282, 290] on div "Accessibility label" at bounding box center [282, 289] width 10 height 10
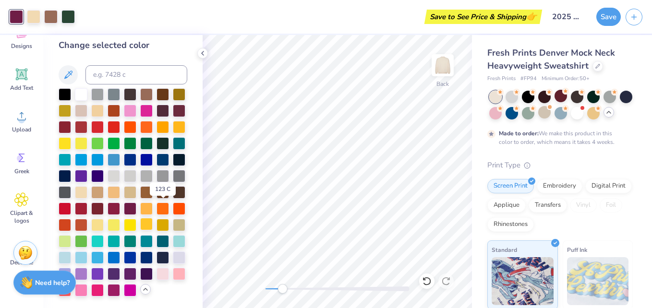
scroll to position [40, 0]
click at [140, 273] on div at bounding box center [146, 273] width 12 height 12
drag, startPoint x: 37, startPoint y: 19, endPoint x: 29, endPoint y: 20, distance: 7.7
click at [29, 20] on div at bounding box center [33, 15] width 13 height 13
click at [84, 87] on div at bounding box center [81, 93] width 12 height 12
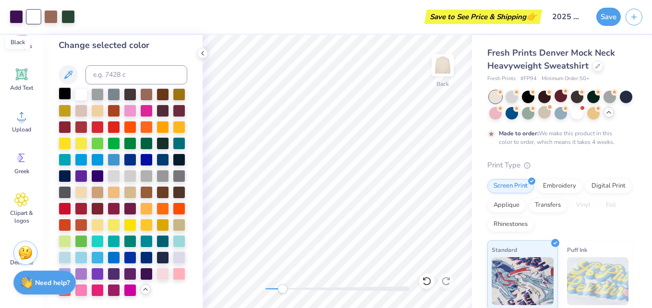
click at [68, 87] on div at bounding box center [65, 93] width 12 height 12
click at [81, 87] on div at bounding box center [81, 93] width 12 height 12
click at [69, 18] on div at bounding box center [67, 15] width 13 height 13
click at [66, 87] on div at bounding box center [65, 93] width 12 height 12
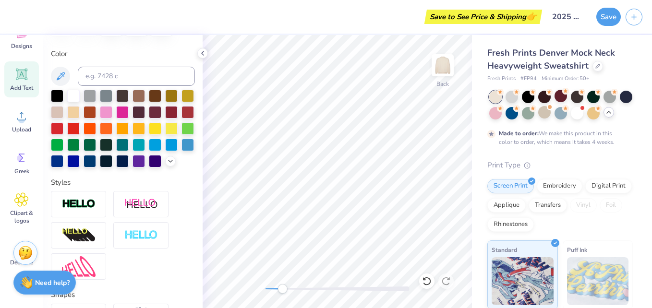
scroll to position [171, 0]
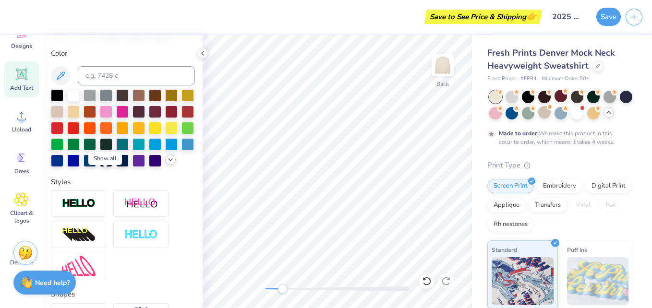
click at [166, 164] on icon at bounding box center [170, 160] width 8 height 8
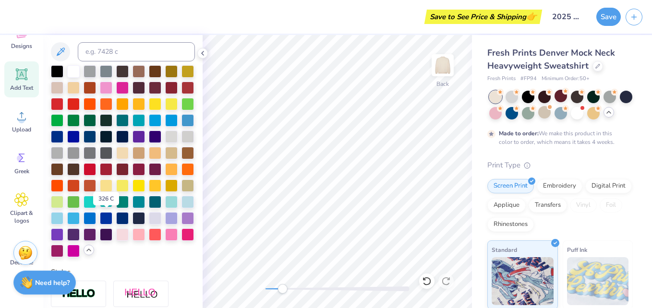
scroll to position [195, 0]
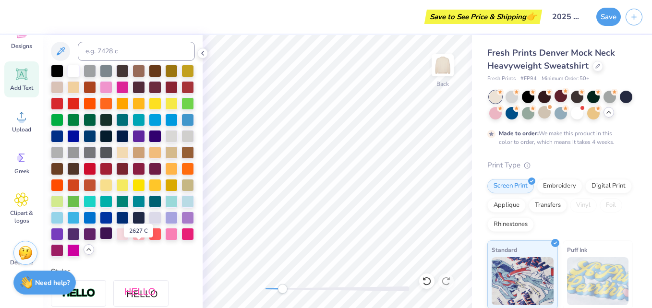
click at [112, 239] on div at bounding box center [106, 233] width 12 height 12
type input "2.96"
type input "0.12"
type input "10.08"
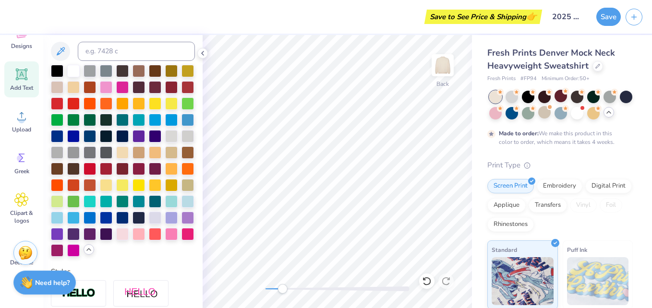
type textarea "• •"
type input "2.28"
type input "0.49"
type input "10.11"
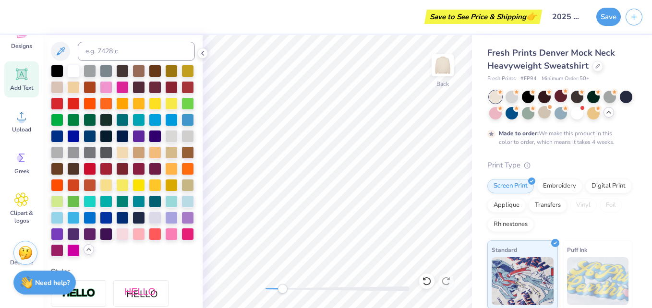
type input "2.96"
type input "0.12"
type input "10.08"
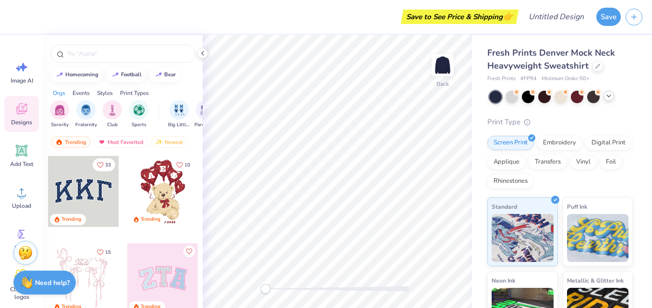
click at [606, 97] on icon at bounding box center [609, 96] width 8 height 8
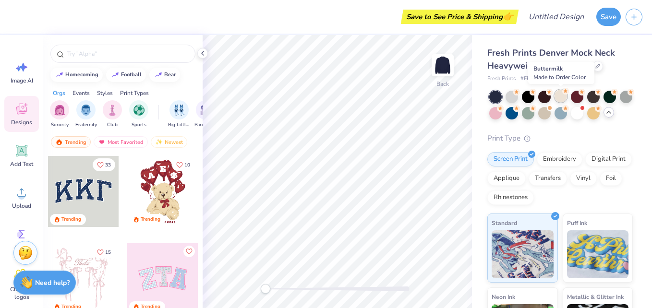
click at [561, 95] on div at bounding box center [560, 96] width 12 height 12
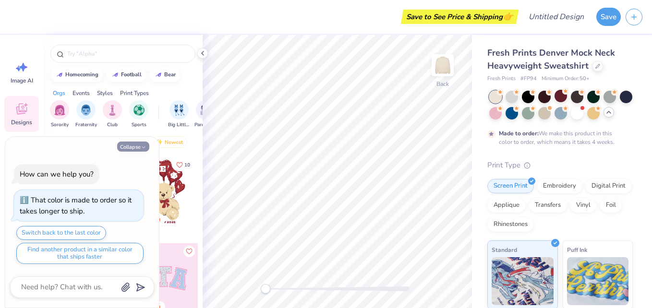
click at [137, 146] on button "Collapse" at bounding box center [133, 147] width 32 height 10
type textarea "x"
